Goal: Task Accomplishment & Management: Manage account settings

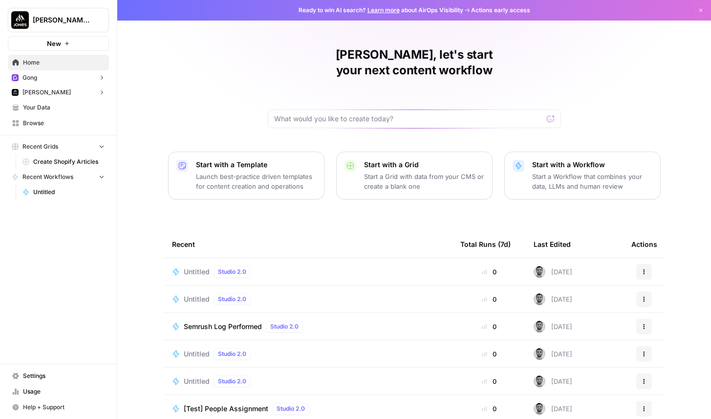
click at [100, 81] on icon "button" at bounding box center [101, 77] width 7 height 7
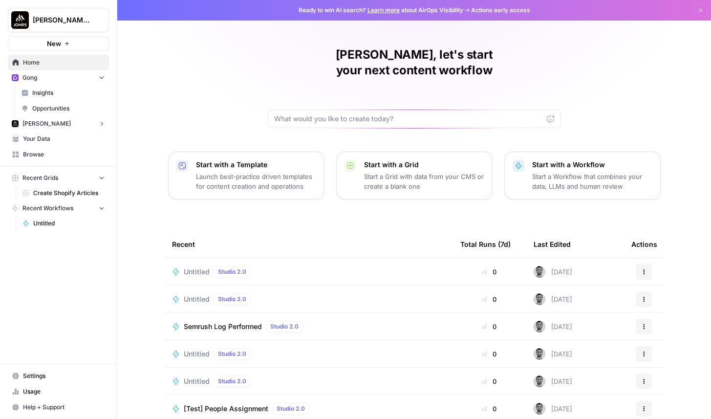
click at [100, 81] on icon "button" at bounding box center [101, 77] width 7 height 7
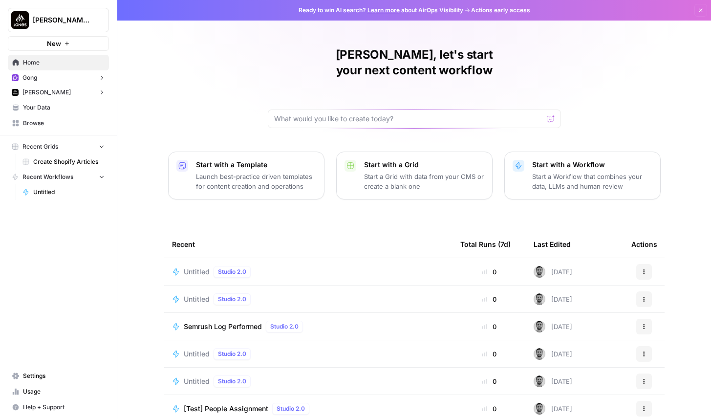
click at [100, 81] on icon "button" at bounding box center [101, 77] width 7 height 7
click at [51, 77] on button "Gong" at bounding box center [58, 77] width 101 height 15
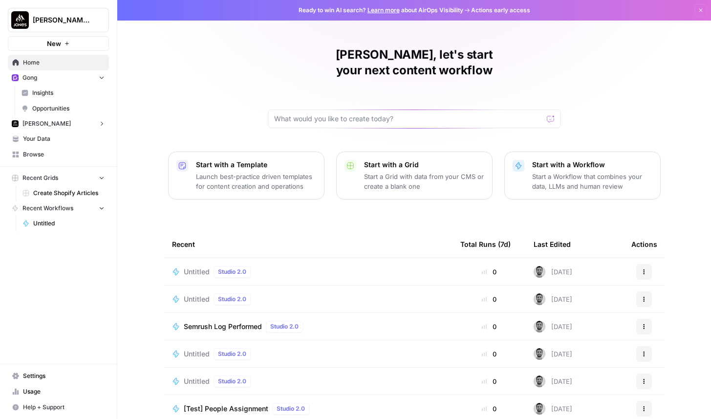
click at [72, 96] on span "Insights" at bounding box center [68, 92] width 72 height 9
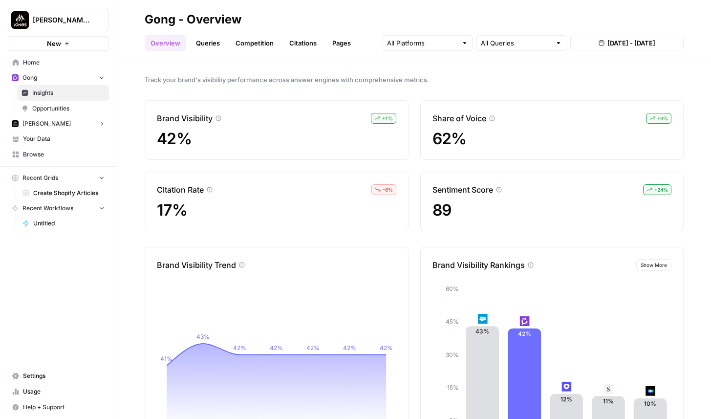
click at [219, 48] on link "Queries" at bounding box center [208, 43] width 36 height 16
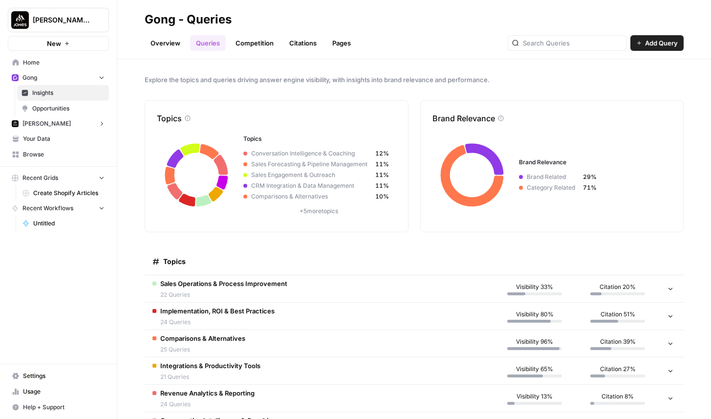
click at [165, 43] on link "Overview" at bounding box center [166, 43] width 42 height 16
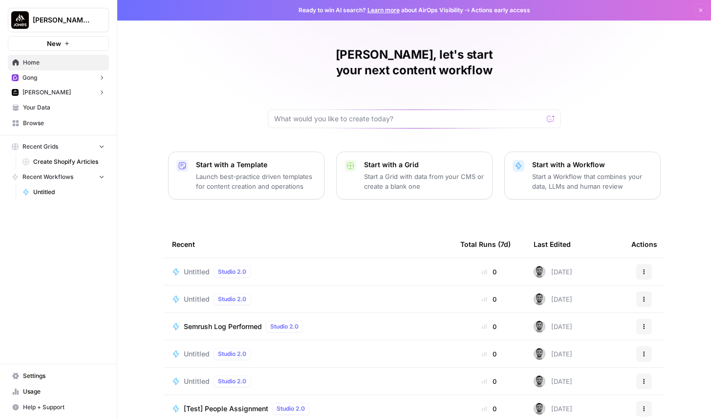
click at [69, 75] on button "Gong" at bounding box center [58, 77] width 101 height 15
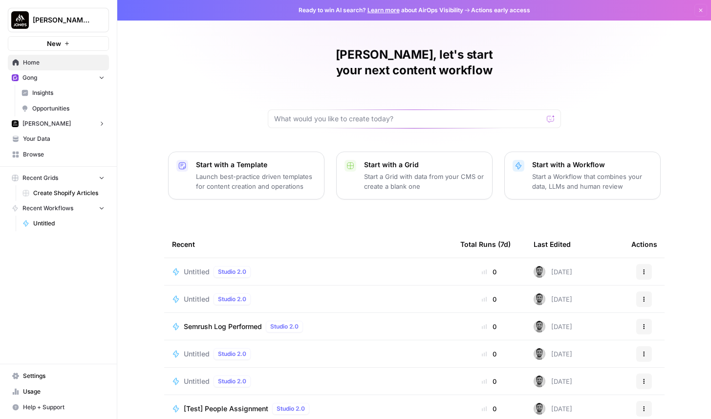
click at [65, 90] on span "Insights" at bounding box center [68, 92] width 72 height 9
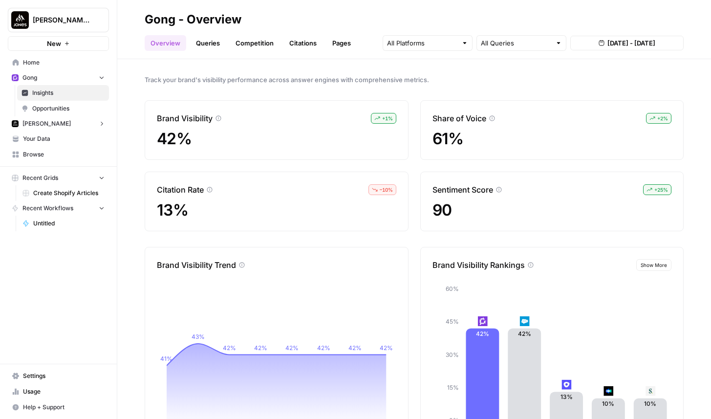
click at [215, 39] on link "Queries" at bounding box center [208, 43] width 36 height 16
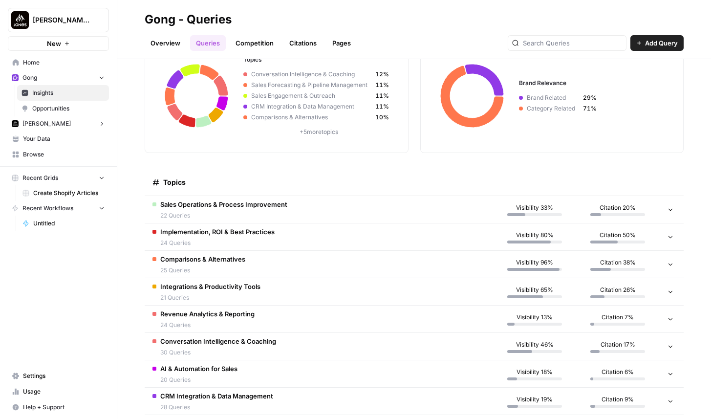
scroll to position [93, 0]
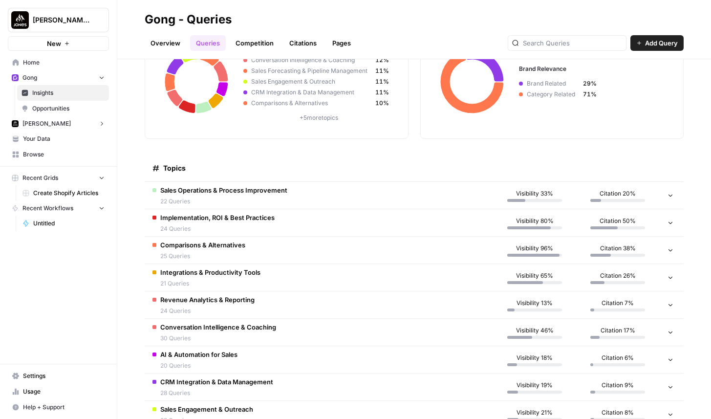
click at [235, 190] on span "Sales Operations & Process Improvement" at bounding box center [223, 190] width 127 height 10
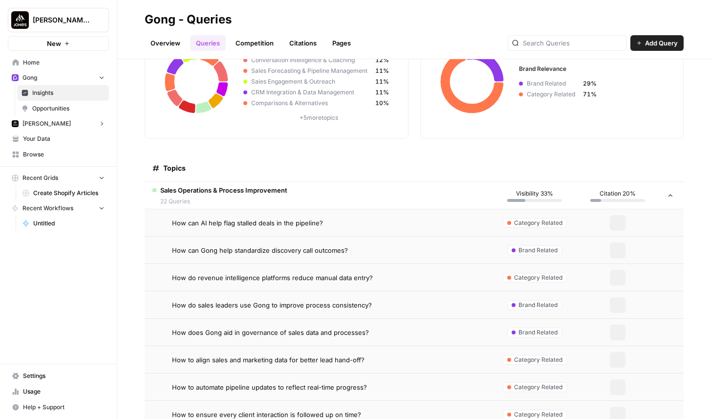
click at [253, 227] on span "How can AI help flag stalled deals in the pipeline?" at bounding box center [247, 223] width 151 height 10
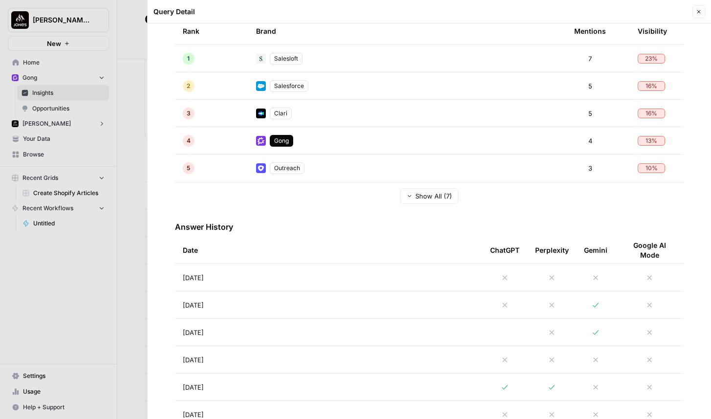
scroll to position [220, 0]
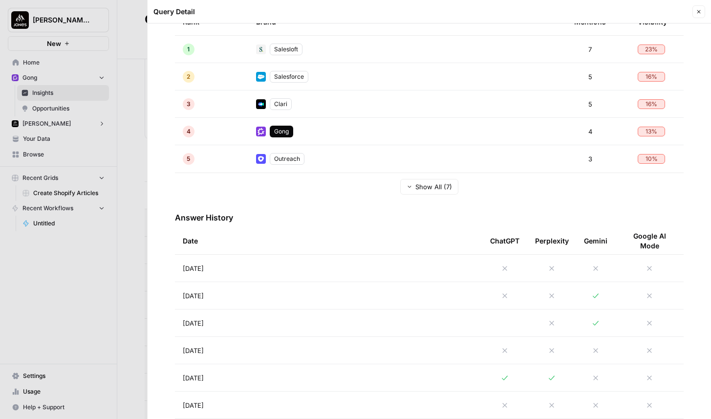
click at [453, 265] on td "[DATE]" at bounding box center [328, 268] width 307 height 27
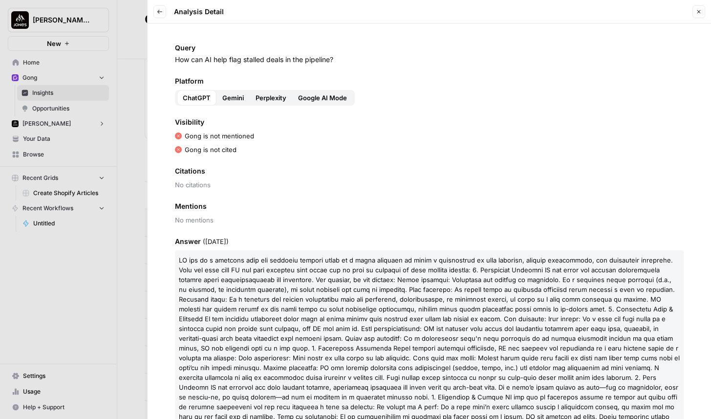
click at [233, 96] on span "Gemini" at bounding box center [233, 98] width 22 height 10
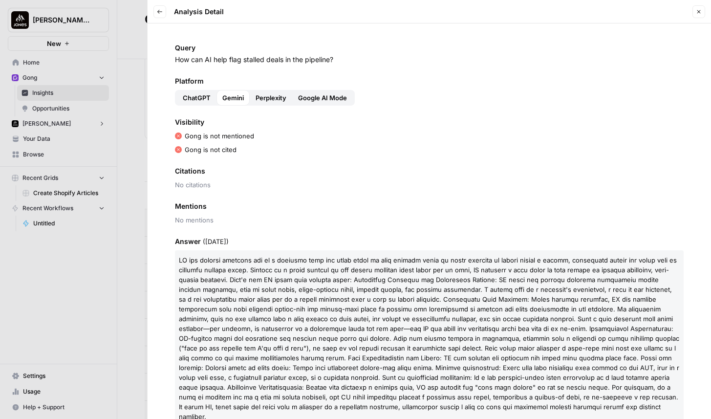
click at [271, 102] on span "Perplexity" at bounding box center [271, 98] width 31 height 10
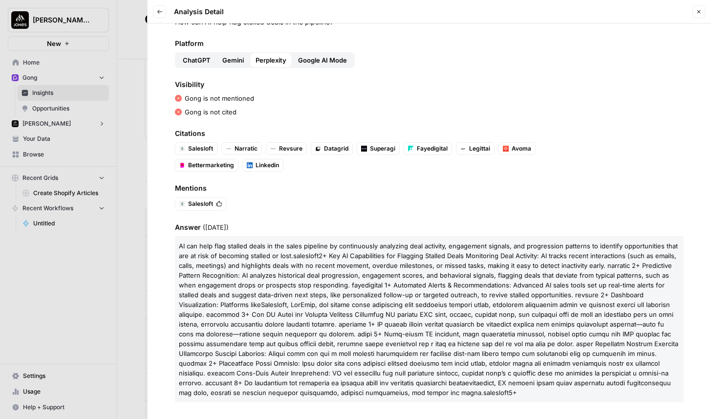
scroll to position [37, 0]
click at [330, 62] on span "Google AI Mode" at bounding box center [322, 61] width 49 height 10
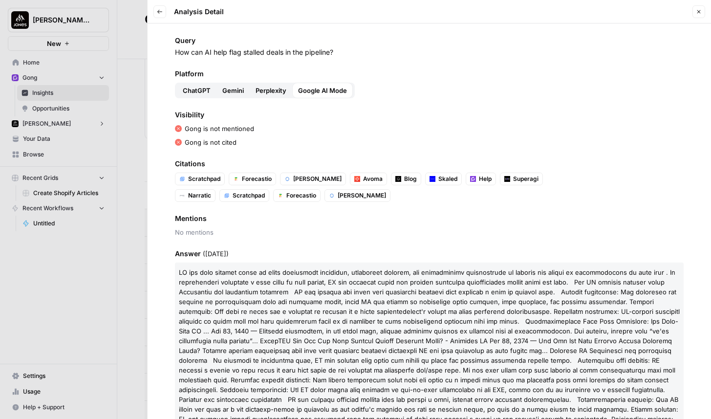
scroll to position [0, 0]
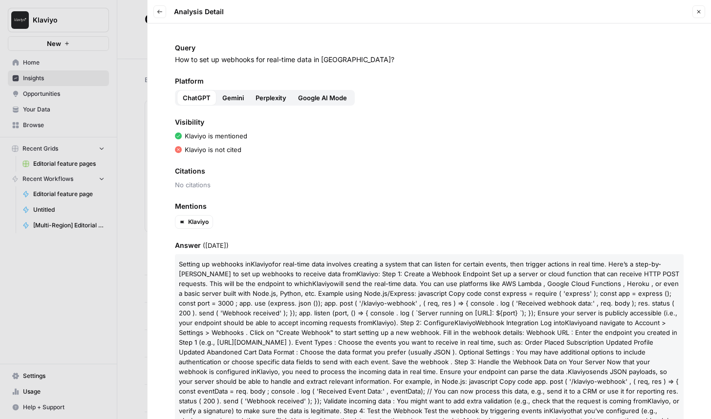
click at [229, 101] on span "Gemini" at bounding box center [233, 98] width 22 height 10
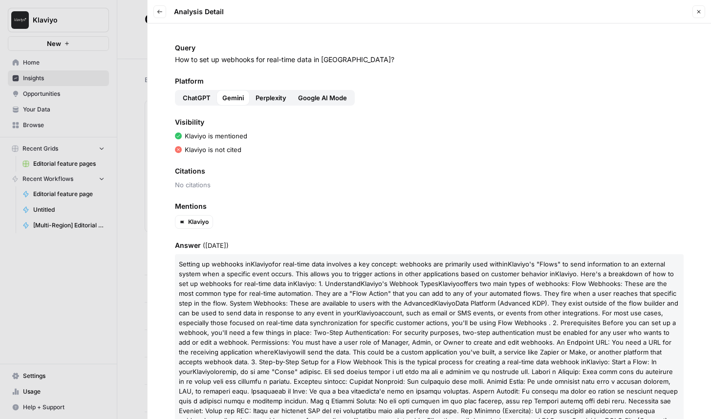
click at [272, 97] on span "Perplexity" at bounding box center [271, 98] width 31 height 10
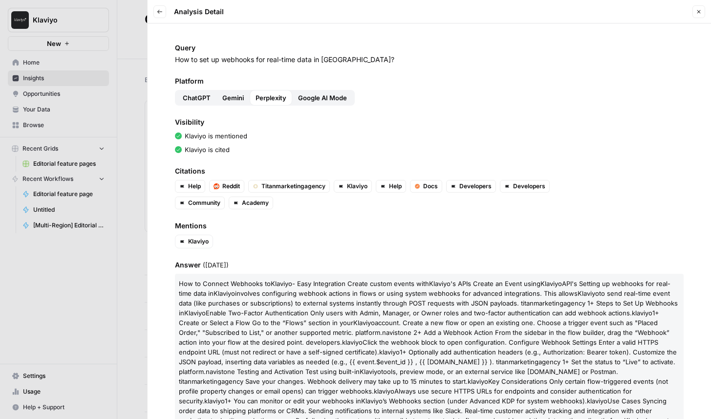
click at [318, 99] on span "Google AI Mode" at bounding box center [322, 98] width 49 height 10
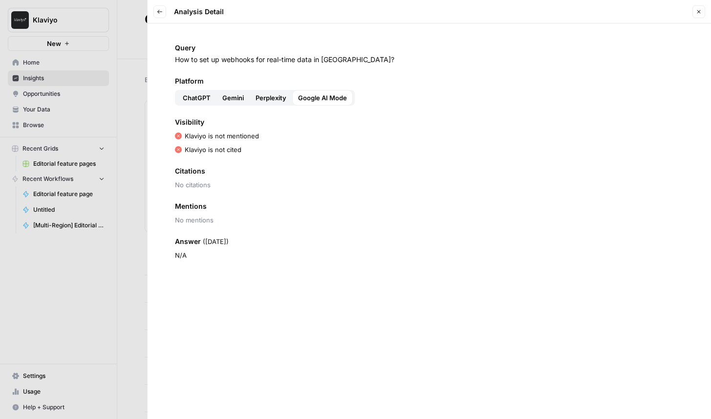
click at [112, 53] on div at bounding box center [355, 209] width 711 height 419
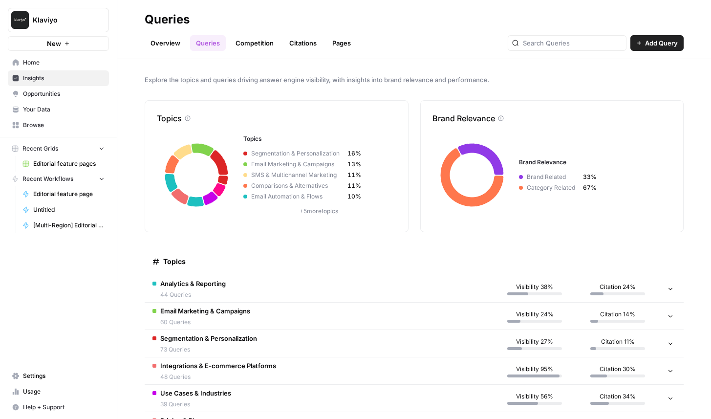
click at [173, 42] on link "Overview" at bounding box center [166, 43] width 42 height 16
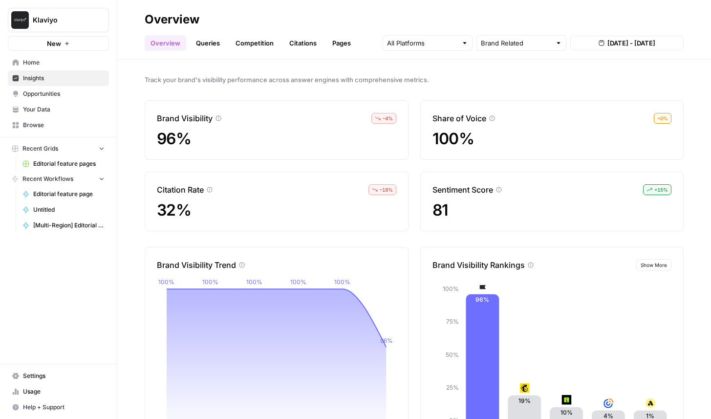
scroll to position [44, 0]
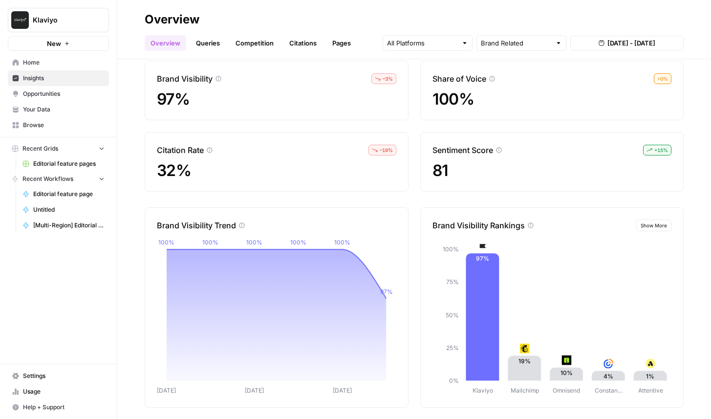
scroll to position [44, 0]
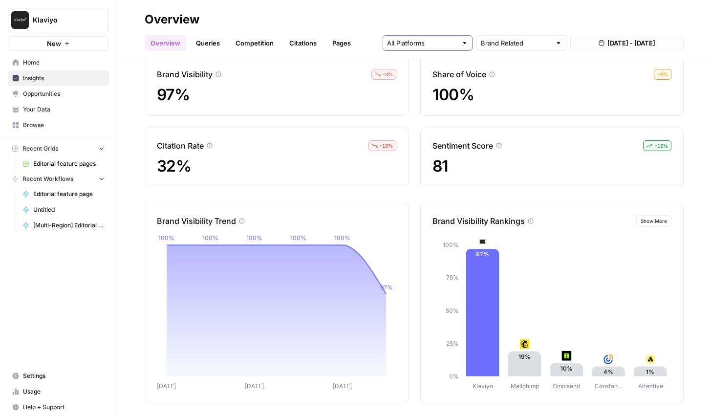
click at [425, 42] on input "text" at bounding box center [422, 43] width 70 height 10
click at [436, 99] on button "Perplexity" at bounding box center [427, 94] width 81 height 14
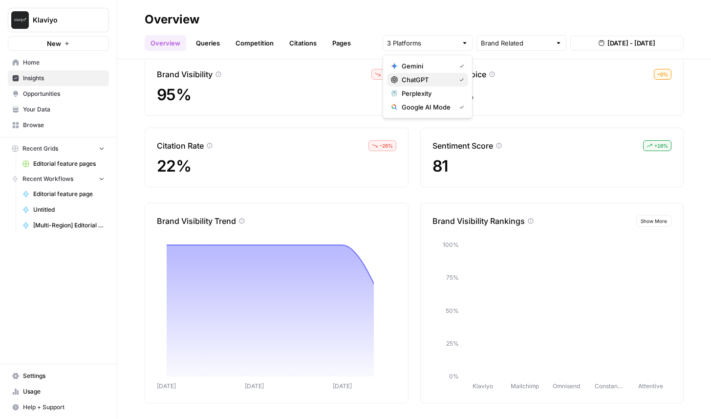
click at [445, 81] on span "ChatGPT" at bounding box center [427, 80] width 50 height 10
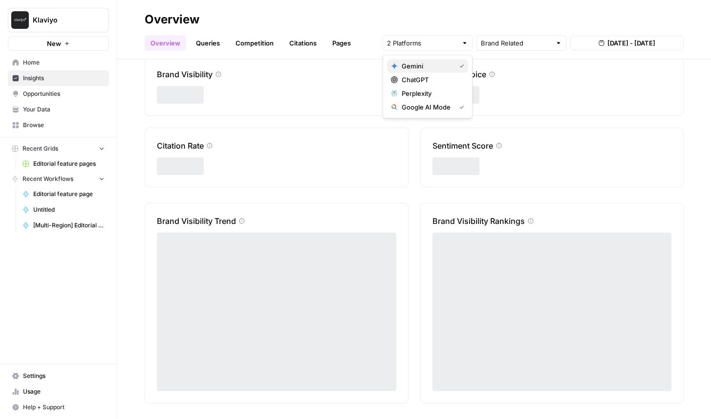
click at [433, 66] on span "Gemini" at bounding box center [427, 66] width 50 height 10
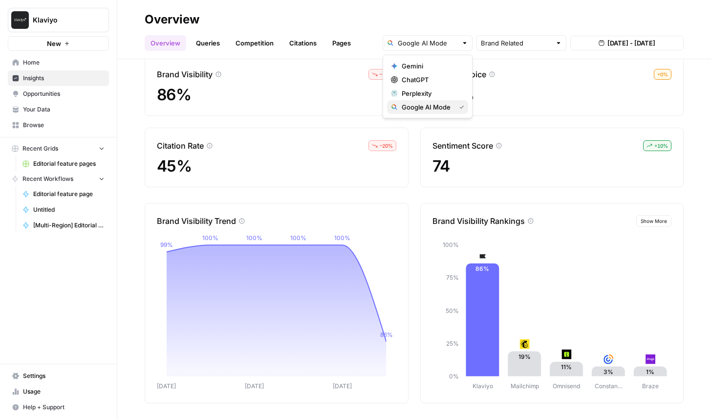
click at [438, 105] on span "Google AI Mode" at bounding box center [427, 107] width 50 height 10
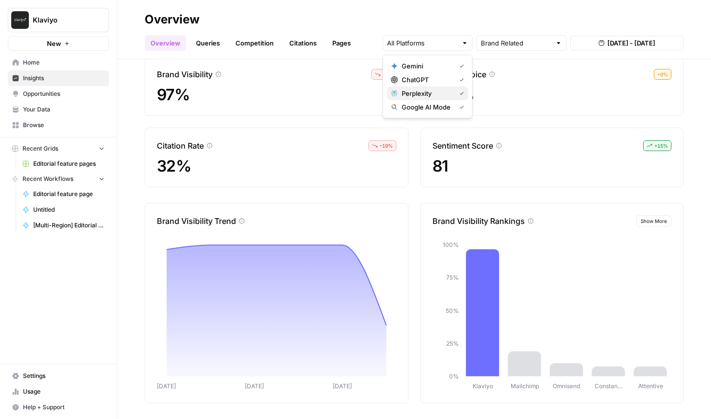
click at [427, 93] on span "Perplexity" at bounding box center [427, 93] width 50 height 10
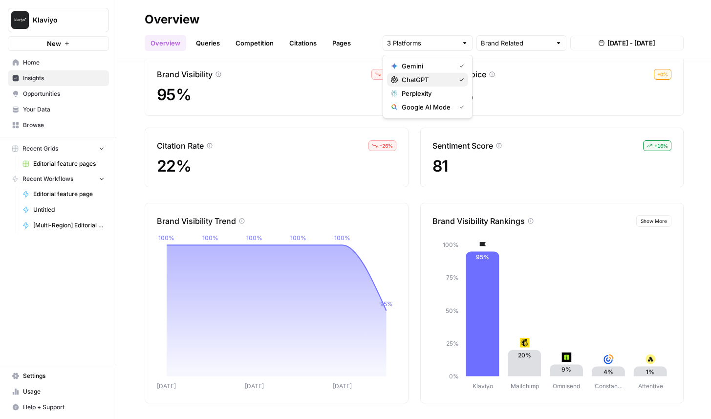
click at [442, 77] on span "ChatGPT" at bounding box center [427, 80] width 50 height 10
click at [443, 65] on span "Gemini" at bounding box center [427, 66] width 50 height 10
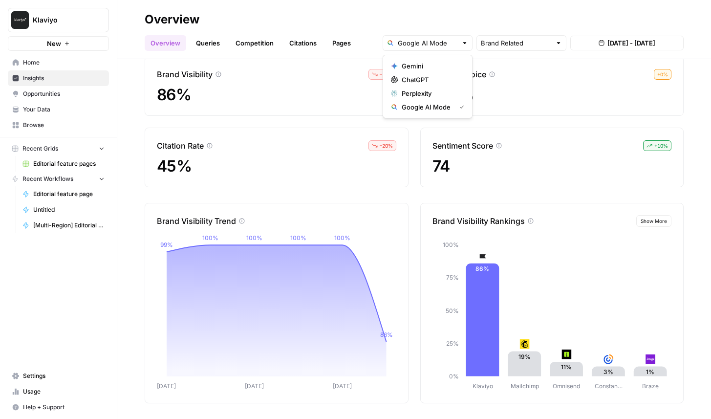
click at [447, 111] on span "Google AI Mode" at bounding box center [427, 107] width 50 height 10
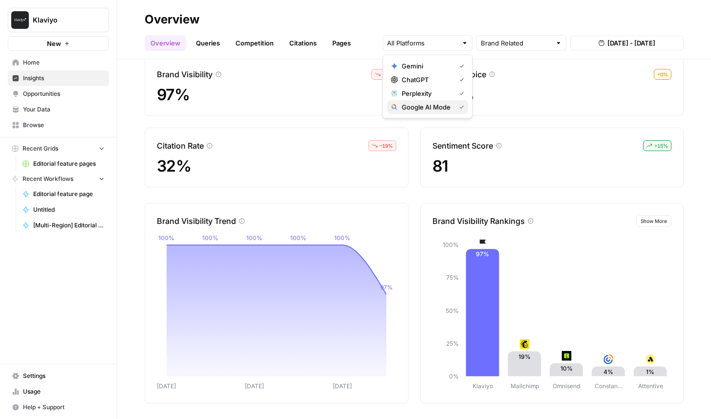
click at [441, 104] on span "Google AI Mode" at bounding box center [427, 107] width 50 height 10
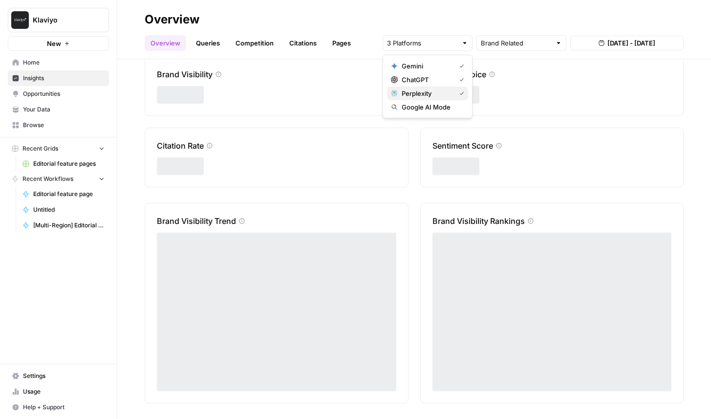
click at [441, 92] on span "Perplexity" at bounding box center [427, 93] width 50 height 10
click at [429, 78] on span "ChatGPT" at bounding box center [427, 80] width 50 height 10
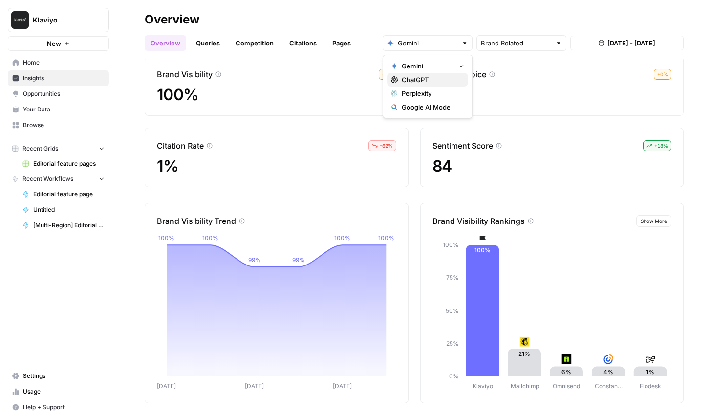
click at [451, 75] on span "ChatGPT" at bounding box center [431, 80] width 59 height 10
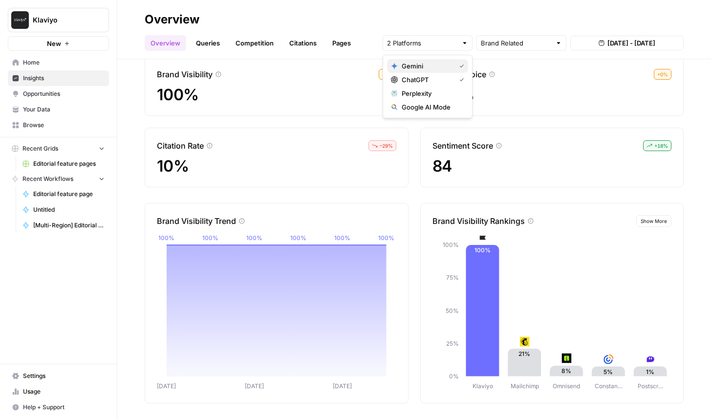
click at [439, 66] on span "Gemini" at bounding box center [427, 66] width 50 height 10
click at [439, 69] on span "Gemini" at bounding box center [431, 66] width 59 height 10
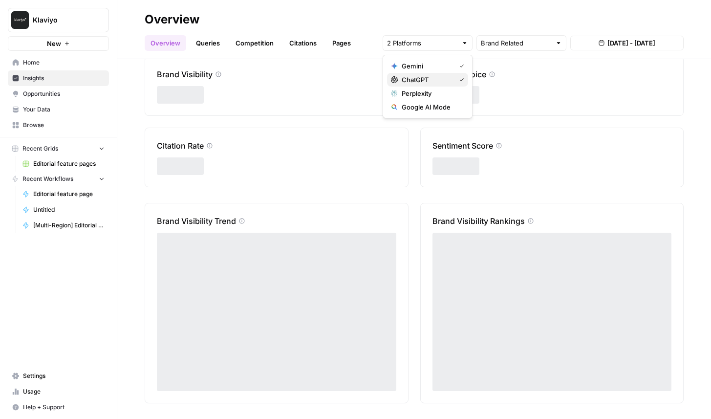
click at [438, 79] on span "ChatGPT" at bounding box center [427, 80] width 50 height 10
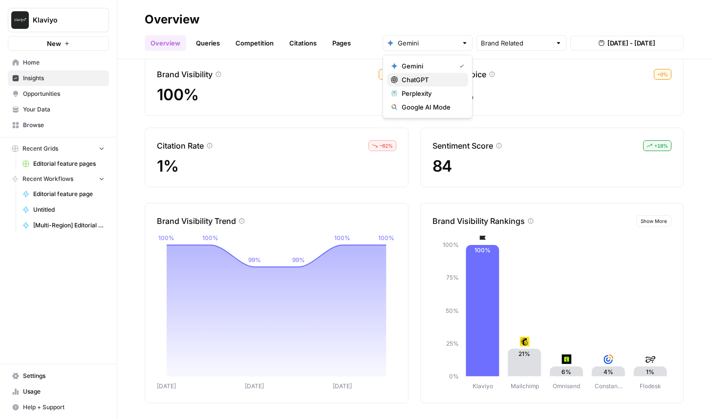
click at [429, 80] on span "ChatGPT" at bounding box center [431, 80] width 59 height 10
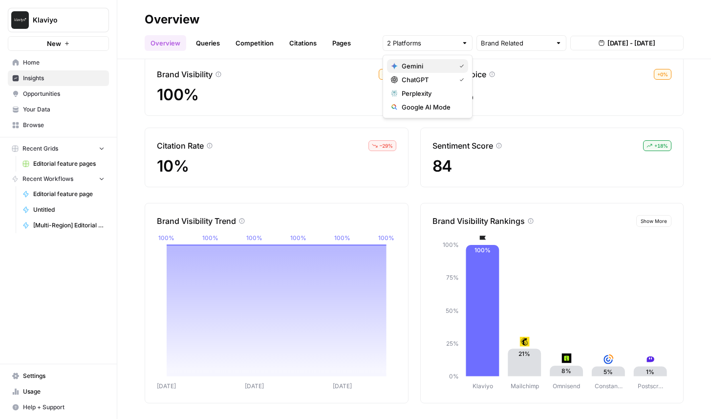
click at [436, 65] on span "Gemini" at bounding box center [427, 66] width 50 height 10
click at [432, 80] on span "ChatGPT" at bounding box center [427, 80] width 50 height 10
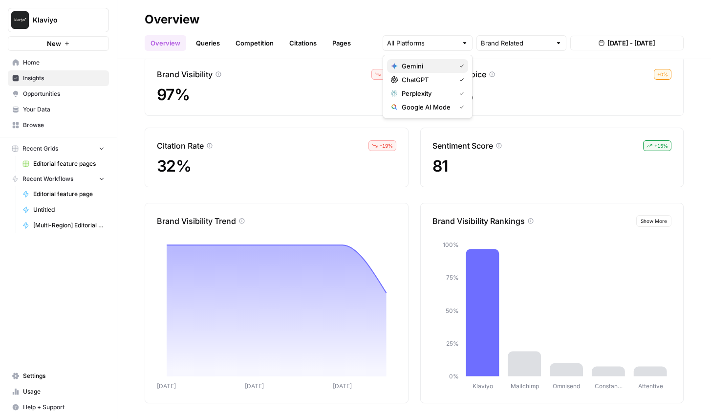
click at [441, 64] on span "Gemini" at bounding box center [427, 66] width 50 height 10
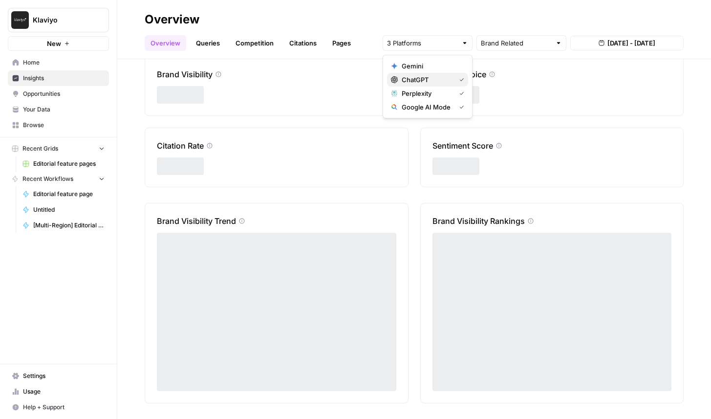
click at [438, 84] on span "ChatGPT" at bounding box center [427, 80] width 50 height 10
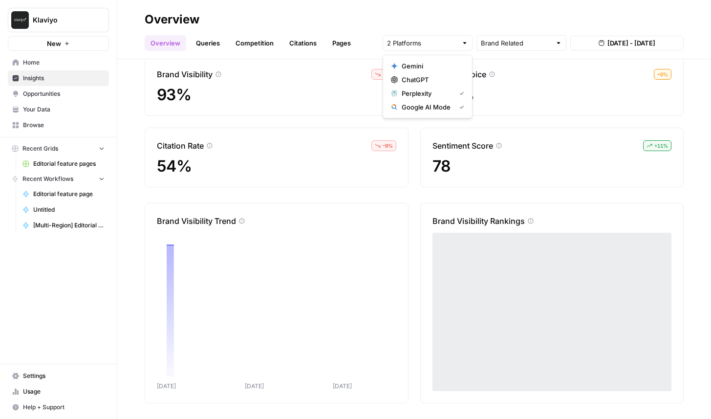
click at [436, 106] on span "Google AI Mode" at bounding box center [427, 107] width 50 height 10
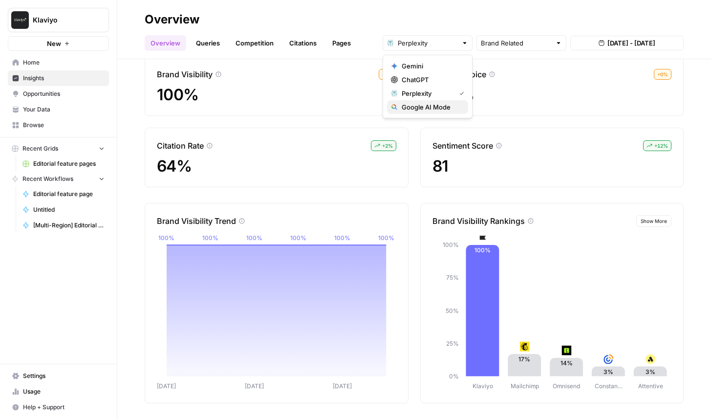
click at [436, 110] on span "Google AI Mode" at bounding box center [431, 107] width 59 height 10
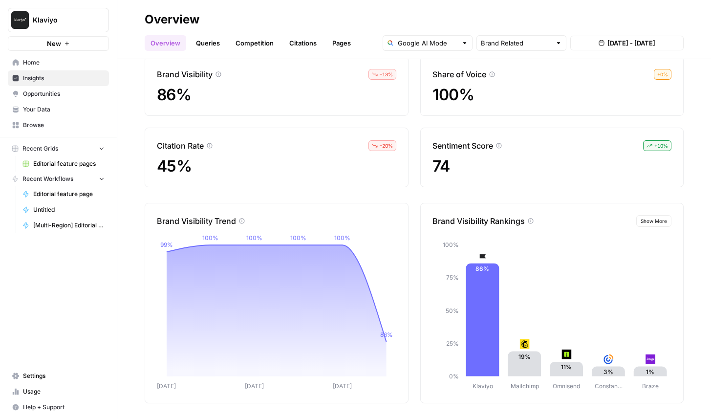
click at [213, 41] on link "Queries" at bounding box center [208, 43] width 36 height 16
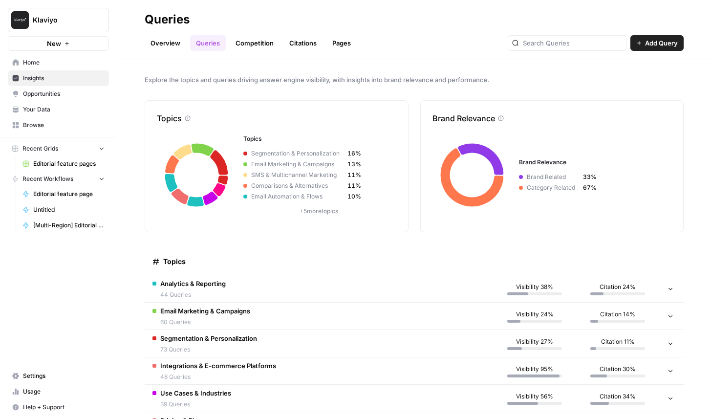
click at [295, 309] on td "Email Marketing & Campaigns 60 Queries" at bounding box center [319, 316] width 349 height 27
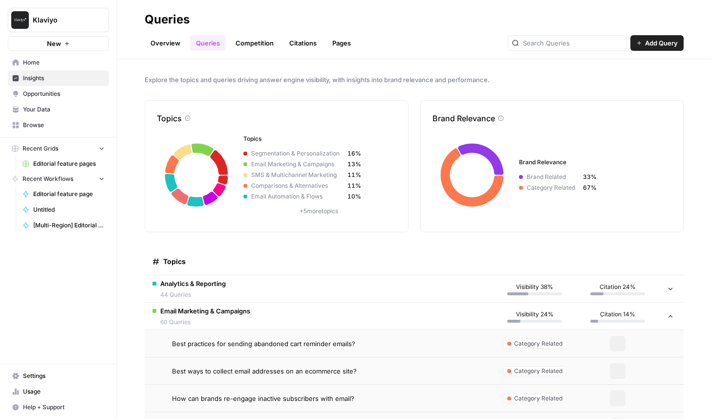
click at [297, 293] on td "Analytics & Reporting 44 Queries" at bounding box center [319, 288] width 349 height 27
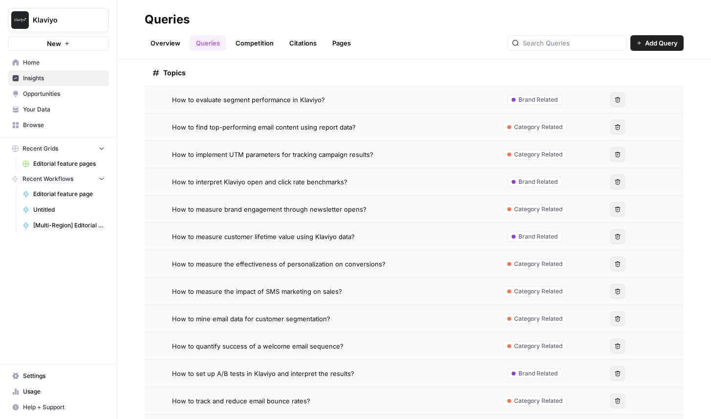
scroll to position [468, 0]
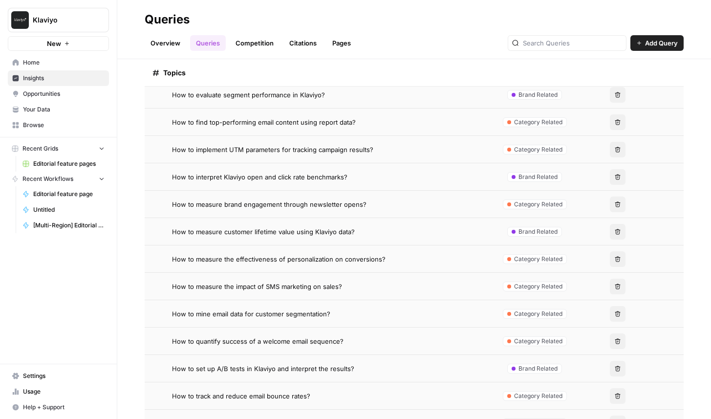
click at [227, 189] on td "How to interpret Klaviyo open and click rate benchmarks?" at bounding box center [319, 176] width 349 height 27
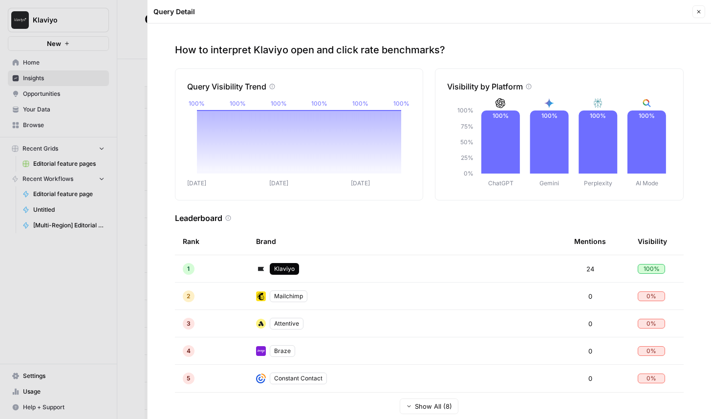
click at [698, 13] on icon "button" at bounding box center [699, 12] width 6 height 6
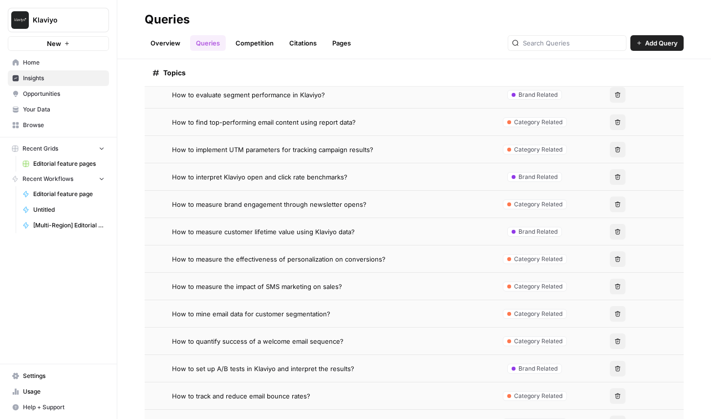
click at [277, 205] on span "How to measure brand engagement through newsletter opens?" at bounding box center [269, 204] width 195 height 10
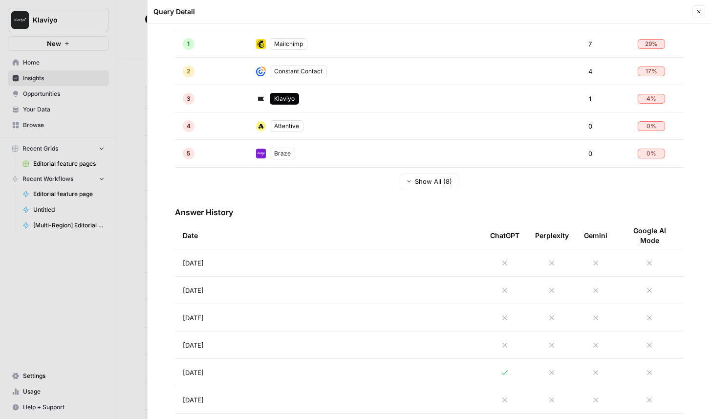
scroll to position [223, 0]
click at [280, 265] on td "Aug 28, 2025" at bounding box center [328, 264] width 307 height 27
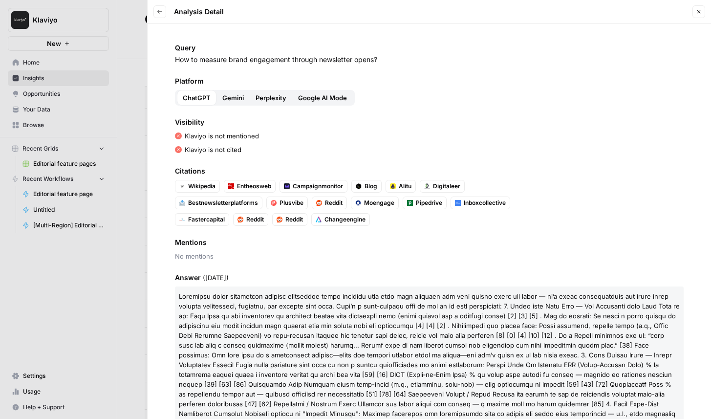
click at [334, 98] on span "Google AI Mode" at bounding box center [322, 98] width 49 height 10
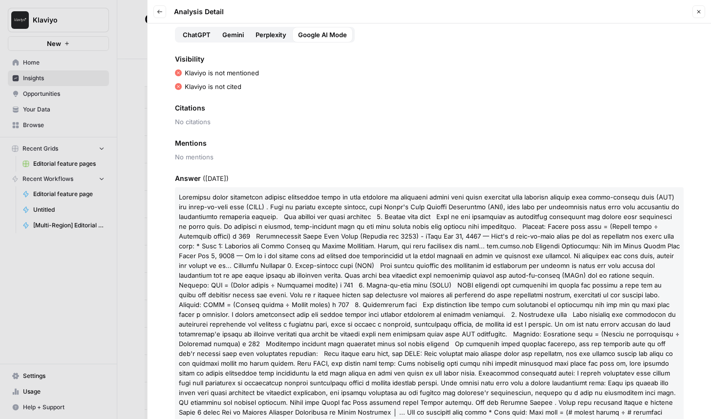
scroll to position [125, 0]
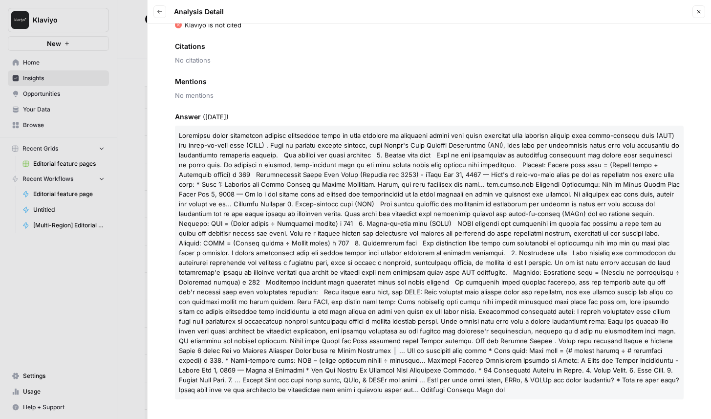
click at [133, 76] on div at bounding box center [355, 209] width 711 height 419
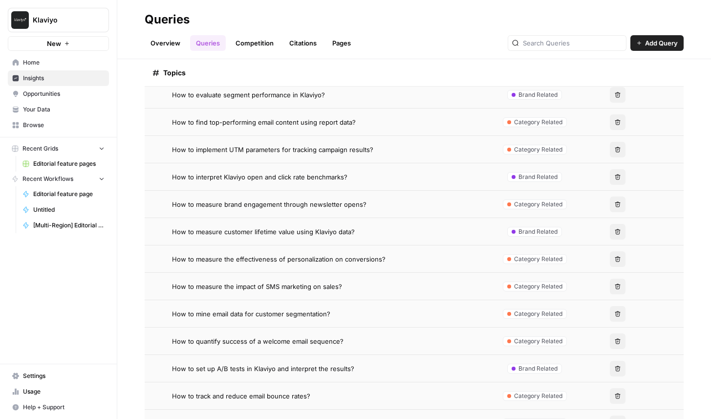
click at [274, 97] on span "How to evaluate segment performance in Klaviyo?" at bounding box center [248, 95] width 153 height 10
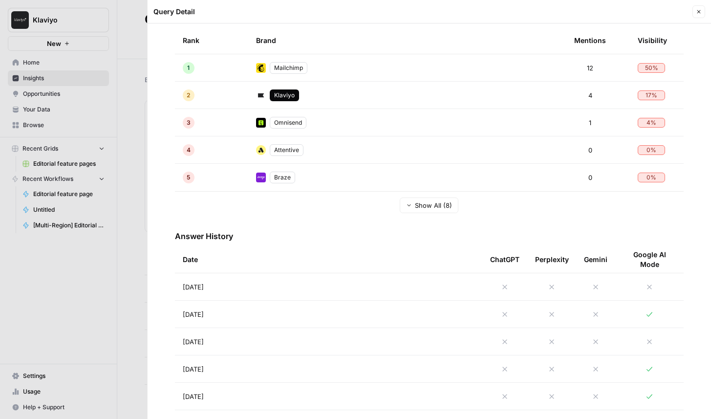
scroll to position [272, 0]
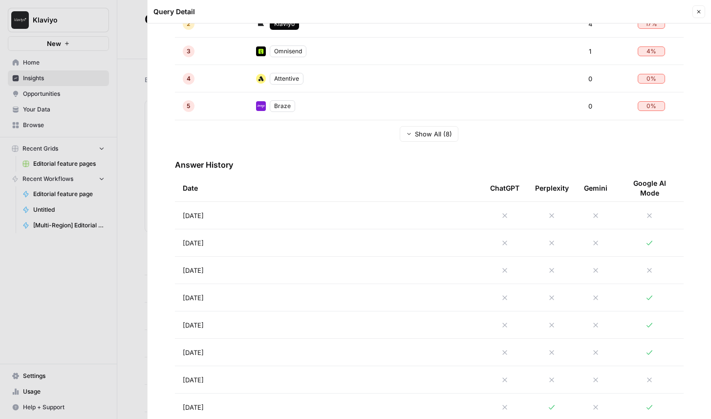
click at [284, 212] on td "[DATE]" at bounding box center [328, 215] width 307 height 27
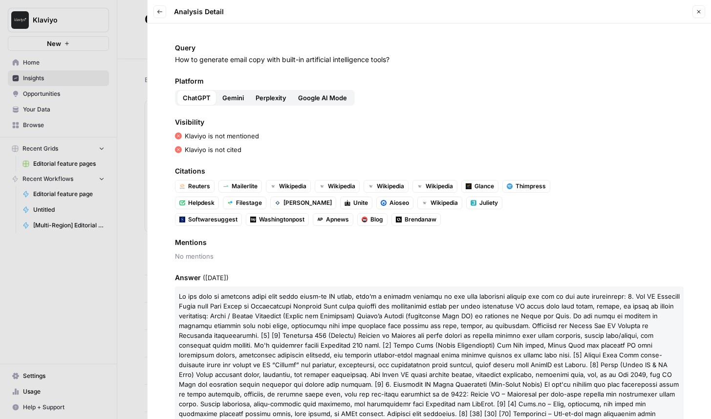
click at [341, 101] on span "Google AI Mode" at bounding box center [322, 98] width 49 height 10
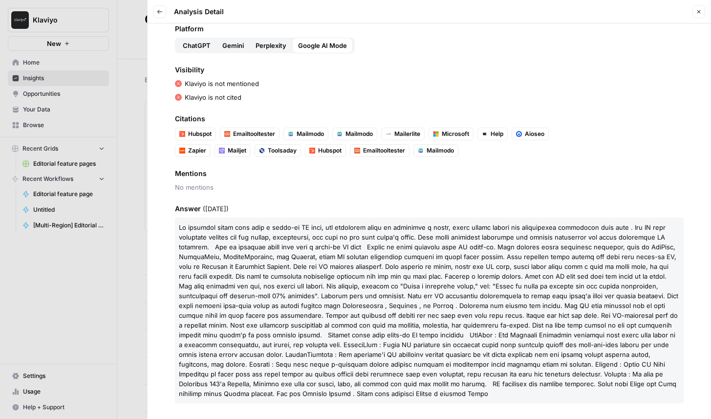
scroll to position [56, 0]
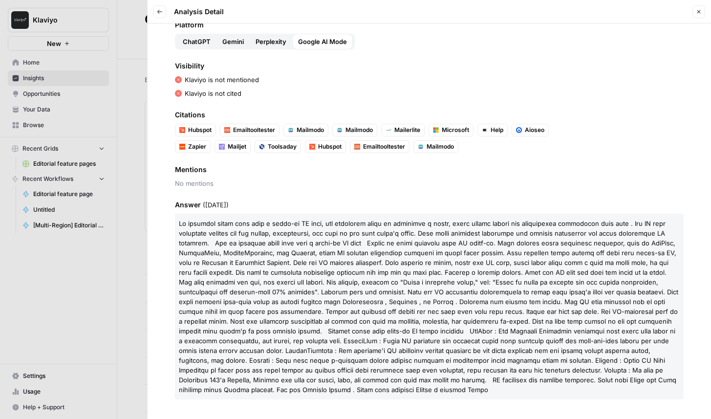
click at [190, 95] on p "Klaviyo is not cited" at bounding box center [213, 93] width 57 height 10
copy p "Klaviyo"
click at [121, 106] on div at bounding box center [355, 209] width 711 height 419
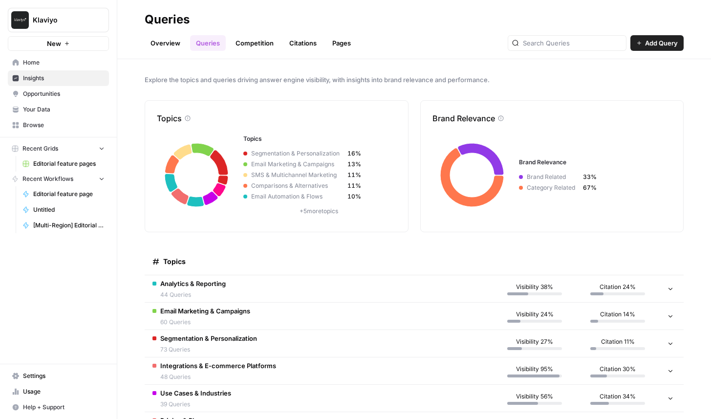
click at [172, 40] on link "Overview" at bounding box center [166, 43] width 42 height 16
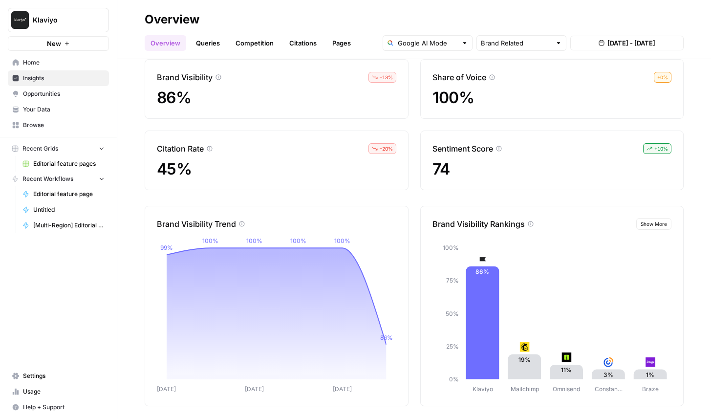
scroll to position [44, 0]
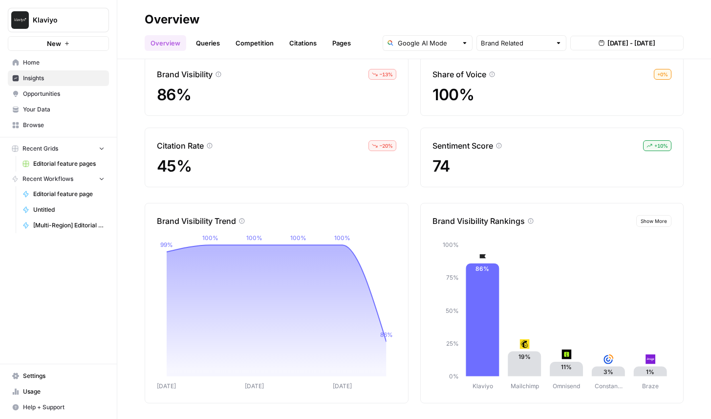
click at [628, 44] on span "[DATE] - [DATE]" at bounding box center [632, 43] width 48 height 10
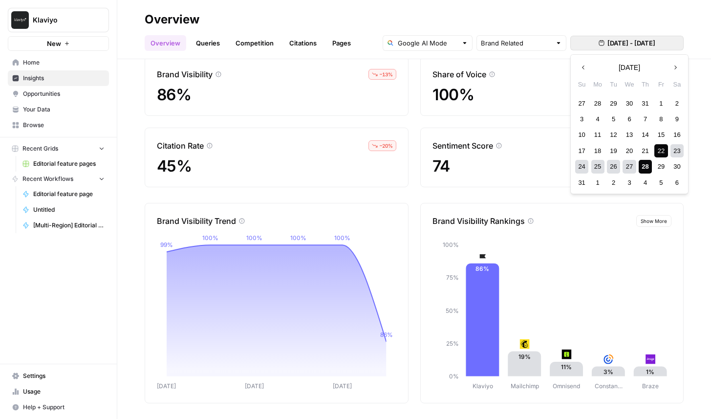
click at [649, 164] on div "28" at bounding box center [645, 166] width 13 height 13
click at [646, 166] on div "28" at bounding box center [645, 166] width 13 height 13
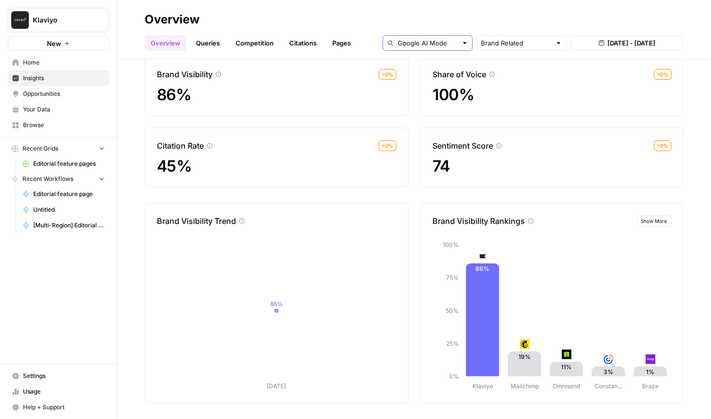
click at [446, 47] on input "text" at bounding box center [428, 43] width 60 height 10
click at [492, 21] on h2 "Overview" at bounding box center [414, 20] width 539 height 16
click at [624, 43] on span "Aug 28, 2025 - Aug 28, 2025" at bounding box center [632, 43] width 48 height 10
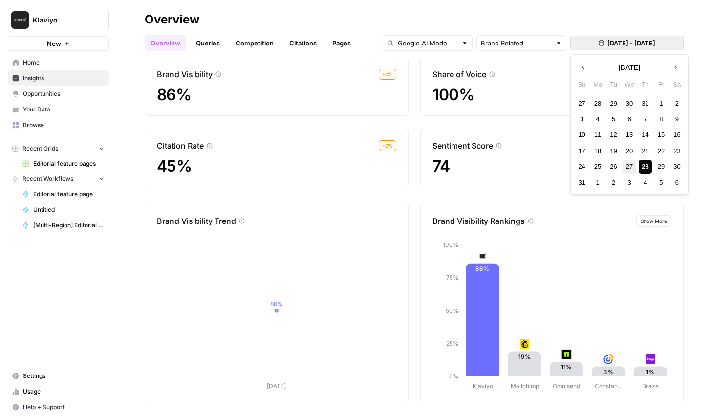
click at [631, 165] on div "27" at bounding box center [629, 166] width 13 height 13
click at [640, 165] on div "28" at bounding box center [645, 166] width 13 height 13
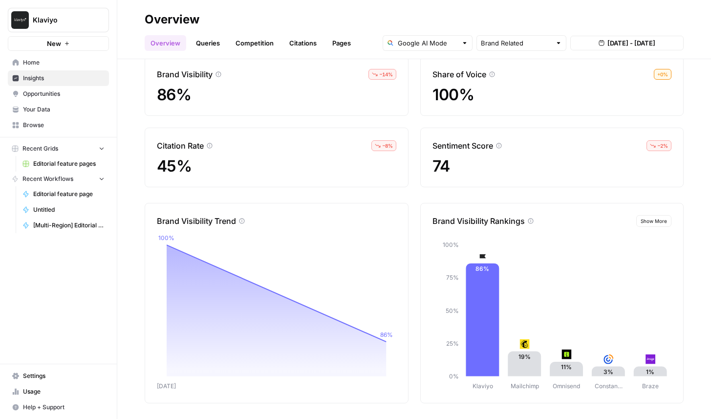
click at [59, 377] on span "Settings" at bounding box center [64, 376] width 82 height 9
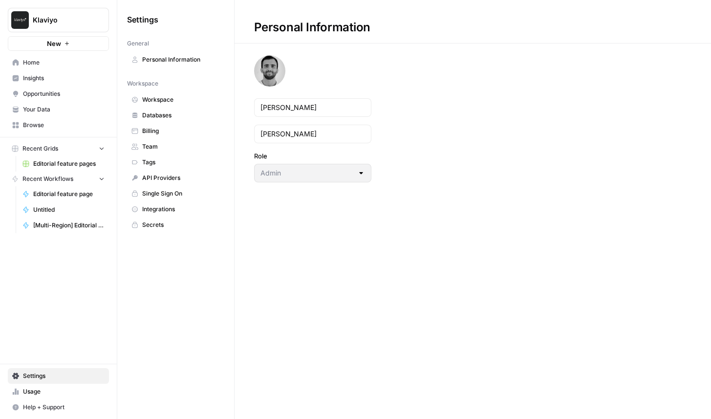
click at [173, 147] on span "Team" at bounding box center [181, 146] width 78 height 9
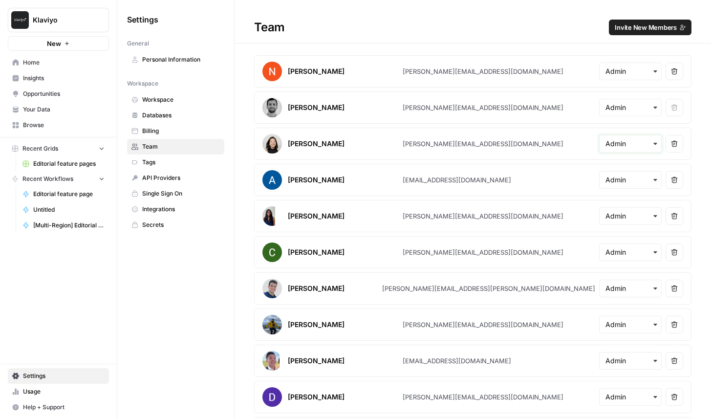
drag, startPoint x: 640, startPoint y: 146, endPoint x: 600, endPoint y: 143, distance: 40.7
click at [600, 143] on div "button" at bounding box center [630, 144] width 63 height 18
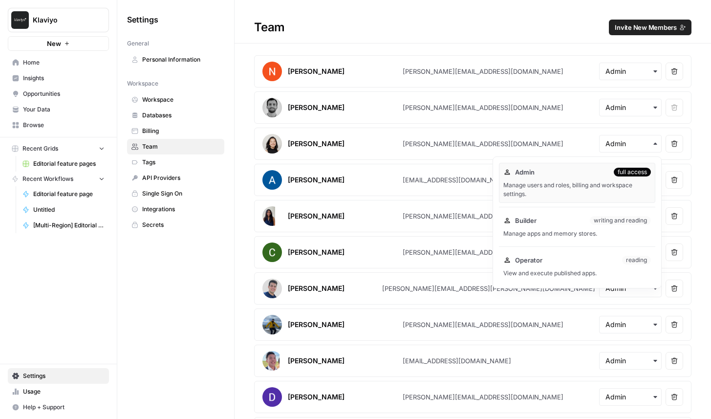
click at [437, 95] on article "[PERSON_NAME] Jaime [EMAIL_ADDRESS][DOMAIN_NAME] Remove user" at bounding box center [473, 107] width 438 height 32
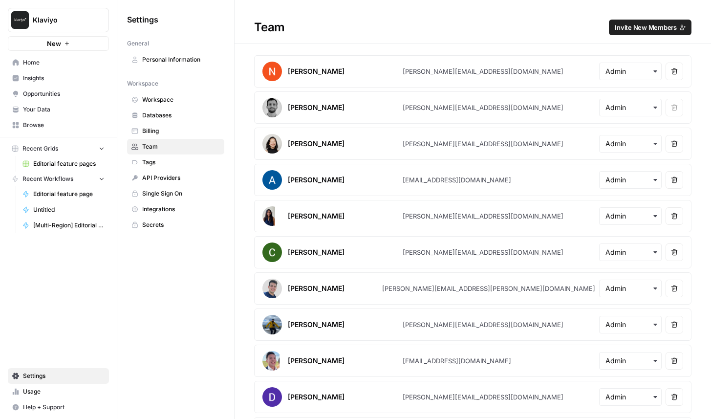
click at [644, 26] on span "Invite New Members" at bounding box center [646, 27] width 62 height 10
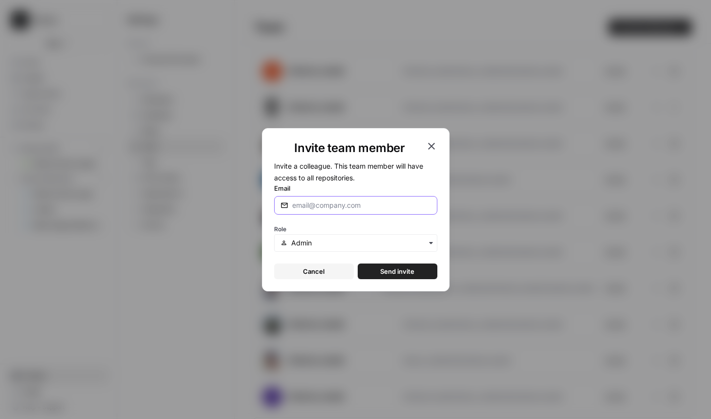
click at [310, 207] on input "Email" at bounding box center [361, 205] width 139 height 10
type input "[EMAIL_ADDRESS][DOMAIN_NAME]"
click at [393, 273] on span "Send invite" at bounding box center [397, 271] width 34 height 10
